Goal: Transaction & Acquisition: Subscribe to service/newsletter

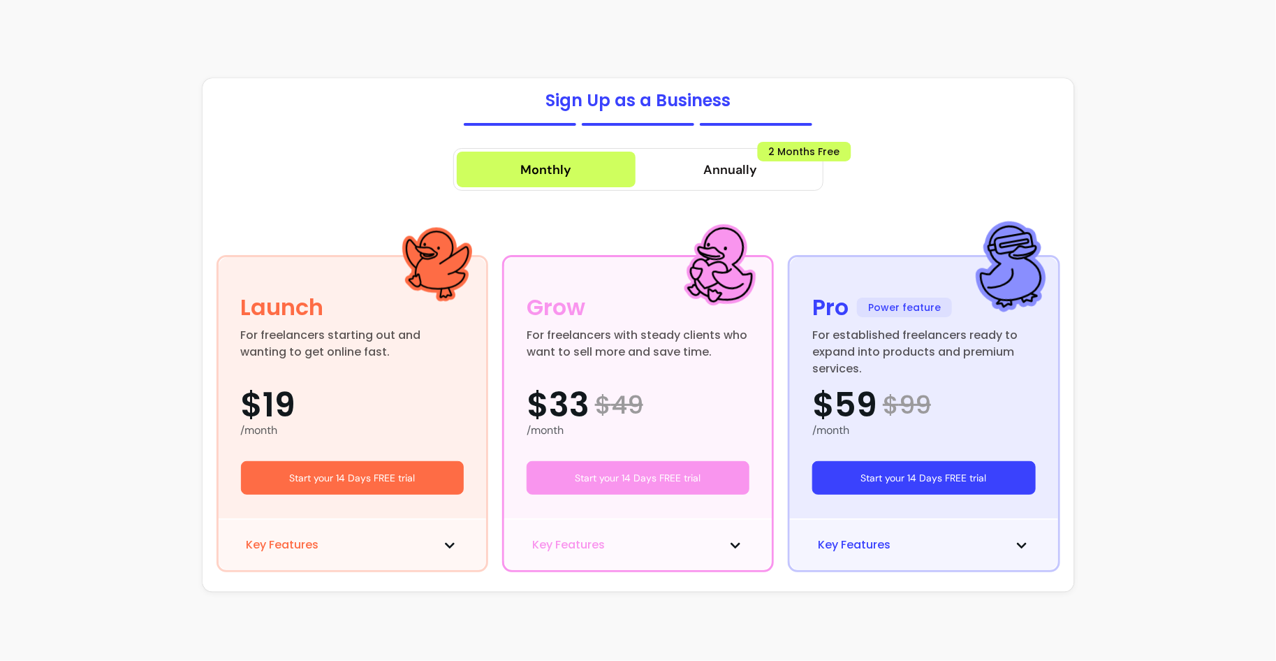
scroll to position [18, 0]
click at [1182, 12] on section "Sign Up as a Business Monthly Annually 2 Months Free Launch For freelancers sta…" at bounding box center [638, 340] width 1276 height 681
click at [950, 339] on div "For established freelancers ready to expand into products and premium services." at bounding box center [923, 344] width 223 height 34
click at [1004, 555] on div "Key Features" at bounding box center [923, 544] width 267 height 52
click at [909, 481] on button "Start your 14 Days FREE trial" at bounding box center [924, 478] width 217 height 33
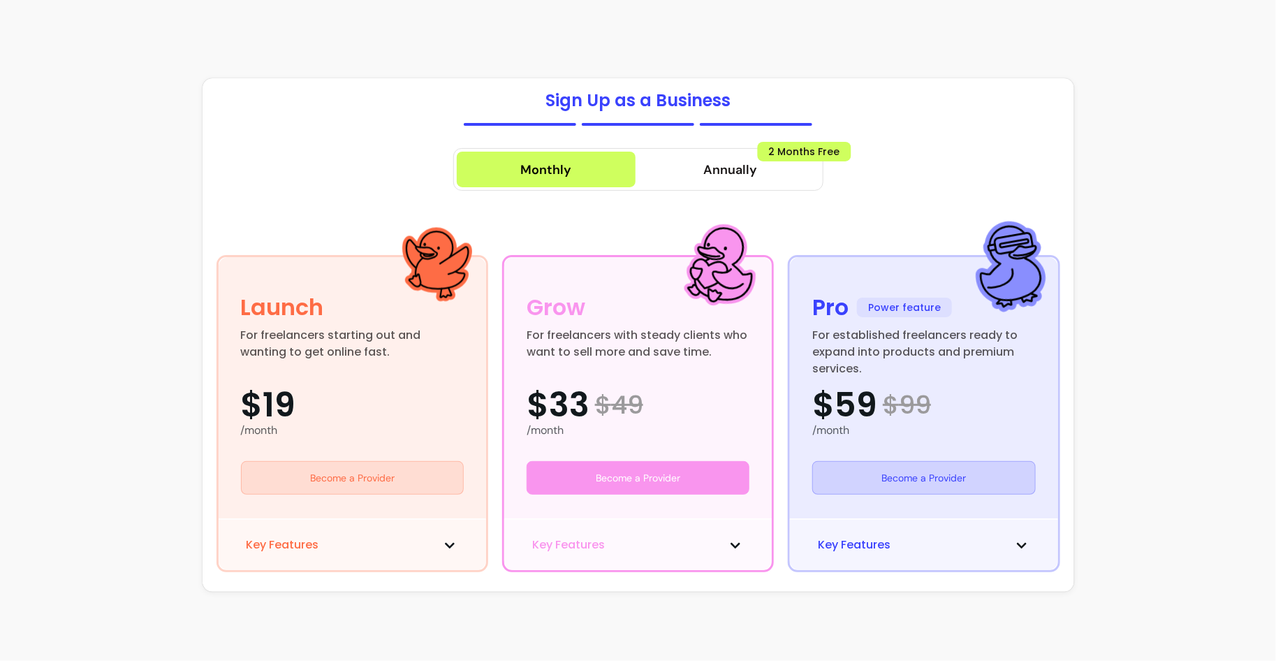
click at [1178, 16] on section "Sign Up as a Business Monthly Annually 2 Months Free Launch For freelancers sta…" at bounding box center [638, 340] width 1276 height 681
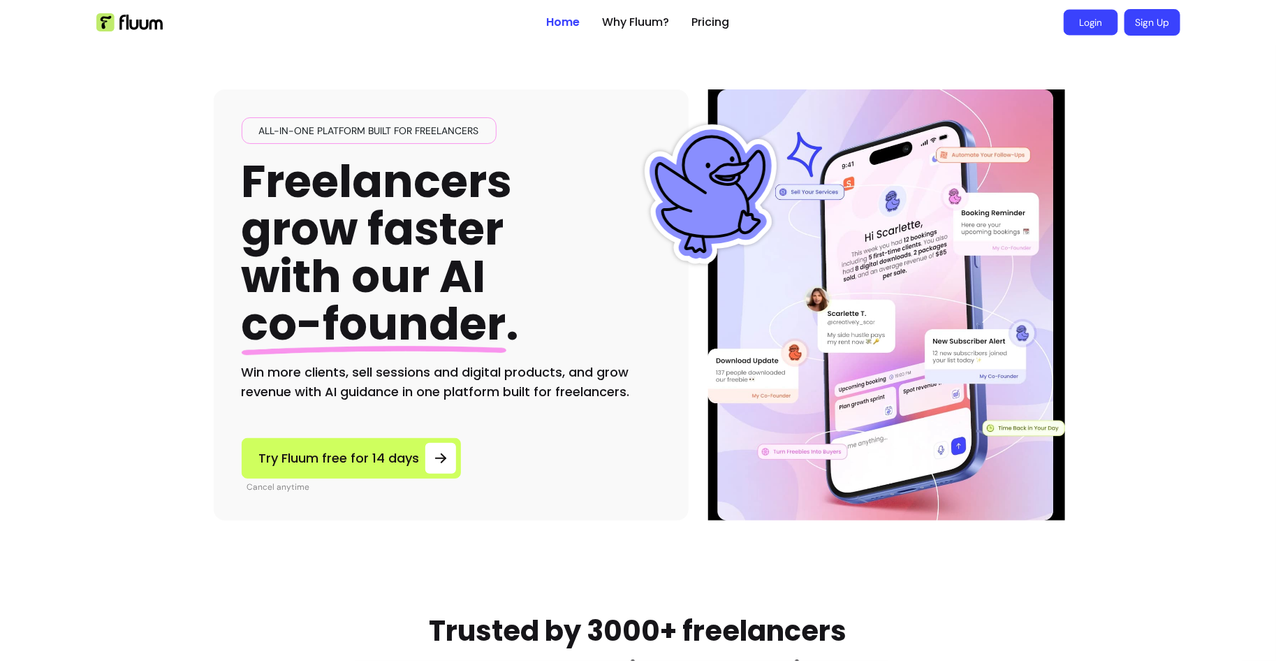
click at [1087, 24] on link "Login" at bounding box center [1091, 23] width 54 height 26
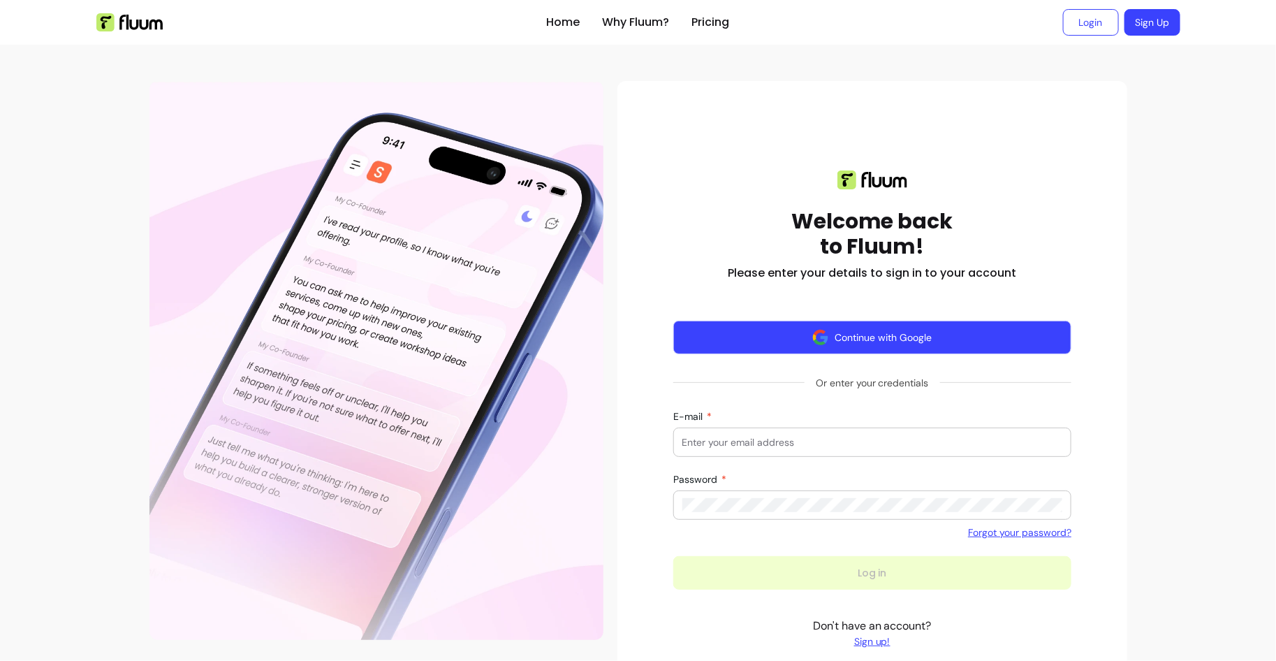
scroll to position [8, 0]
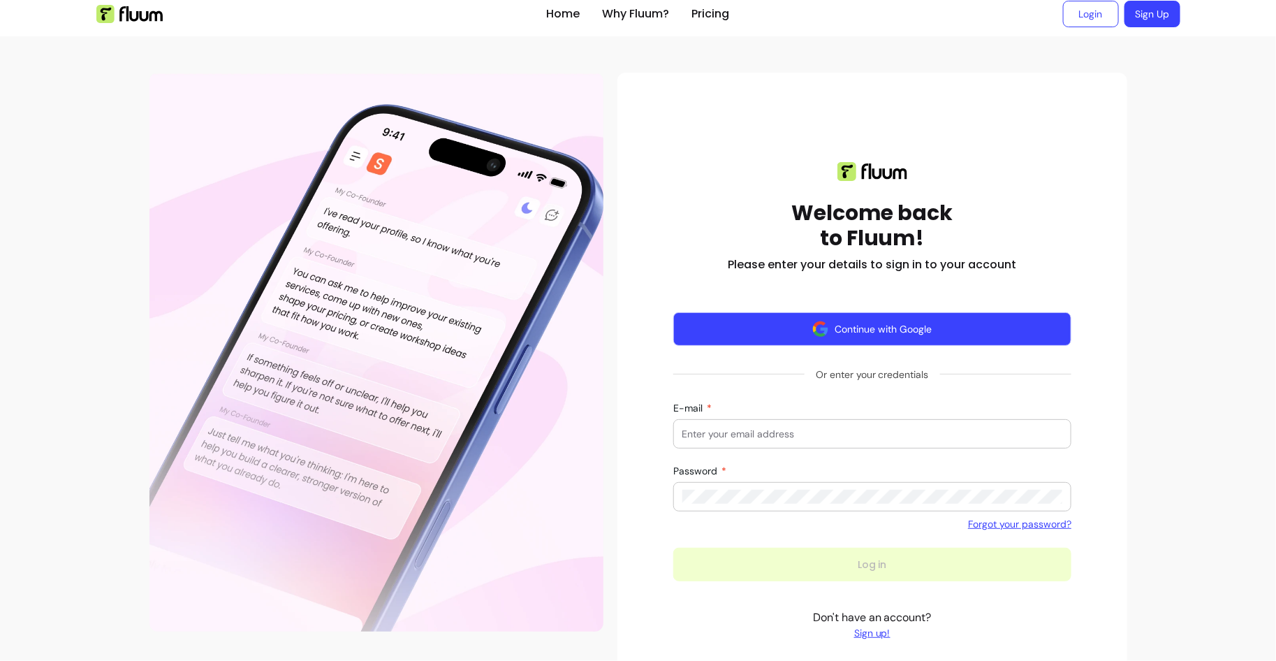
click at [832, 333] on button "Continue with Google" at bounding box center [872, 329] width 399 height 34
